Goal: Information Seeking & Learning: Learn about a topic

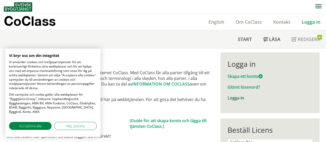
click at [239, 99] on link "Logga in" at bounding box center [236, 98] width 17 height 6
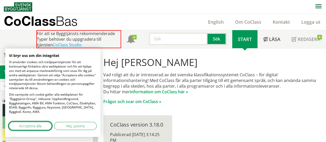
click at [43, 127] on button "Acceptera alla" at bounding box center [30, 126] width 43 height 8
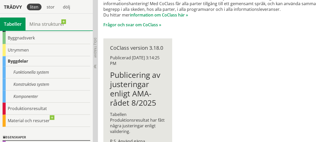
scroll to position [32, 0]
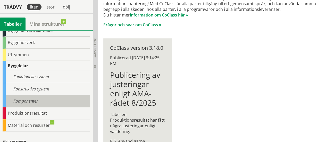
click at [51, 99] on div "Komponenter" at bounding box center [47, 101] width 88 height 12
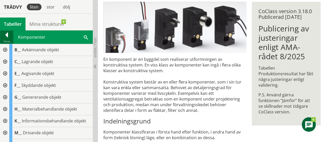
click at [7, 34] on div at bounding box center [6, 35] width 13 height 7
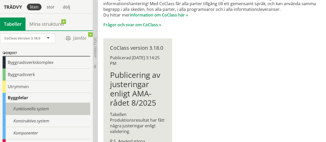
click at [39, 109] on div "Funktionella system" at bounding box center [47, 109] width 88 height 12
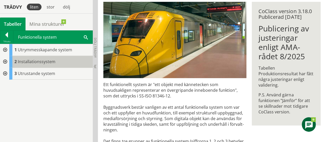
click at [39, 60] on span "Installationssystem" at bounding box center [37, 62] width 38 height 6
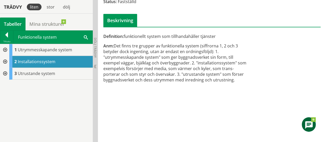
click at [6, 61] on div at bounding box center [4, 62] width 9 height 12
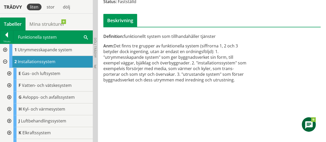
click at [11, 72] on div at bounding box center [8, 74] width 9 height 12
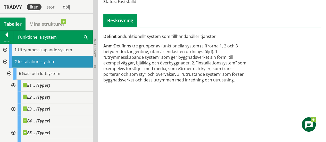
click at [13, 84] on div at bounding box center [12, 86] width 9 height 12
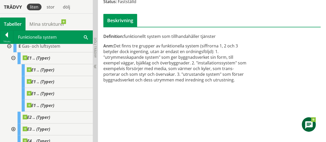
scroll to position [30, 0]
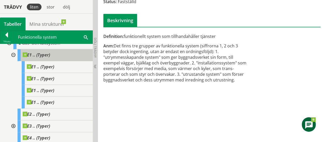
click at [42, 58] on div "E1 .. (Typer)" at bounding box center [55, 55] width 75 height 12
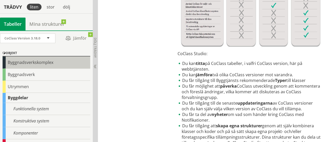
click at [36, 60] on div "Byggnadsverkskomplex" at bounding box center [47, 62] width 88 height 12
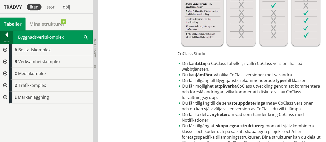
click at [4, 37] on div at bounding box center [6, 35] width 13 height 7
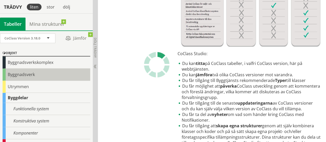
click at [23, 76] on div "Byggnadsverk" at bounding box center [47, 75] width 88 height 12
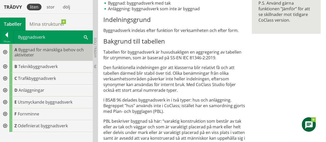
click at [48, 50] on span "Byggnad för mänskliga behov och aktiviteter" at bounding box center [48, 52] width 69 height 11
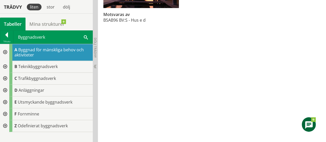
click at [4, 50] on div at bounding box center [4, 52] width 9 height 17
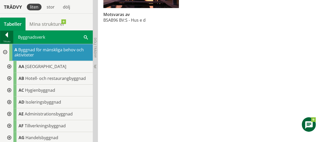
click at [6, 36] on div at bounding box center [6, 35] width 13 height 7
